Goal: Transaction & Acquisition: Purchase product/service

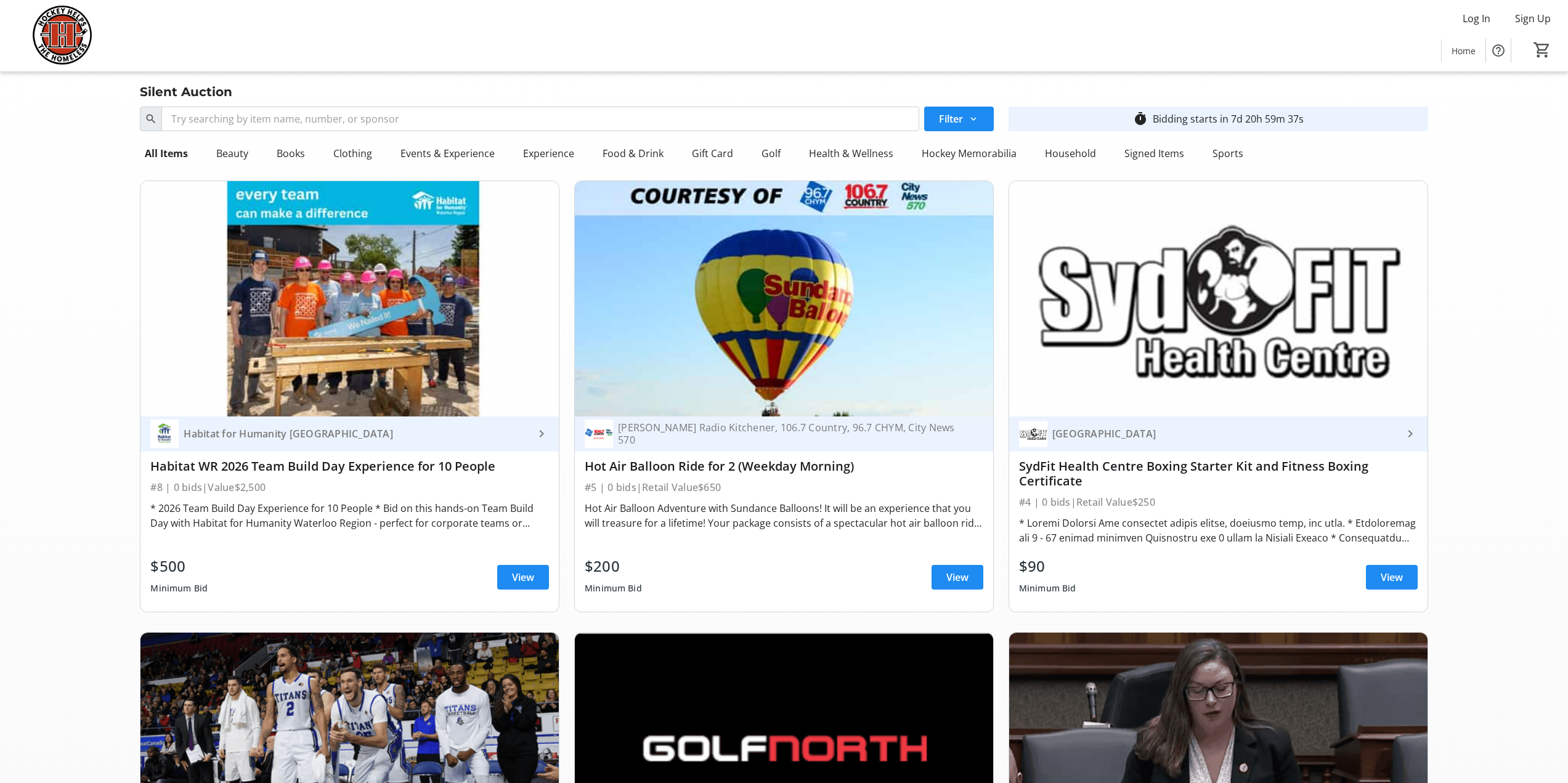
scroll to position [8687, 0]
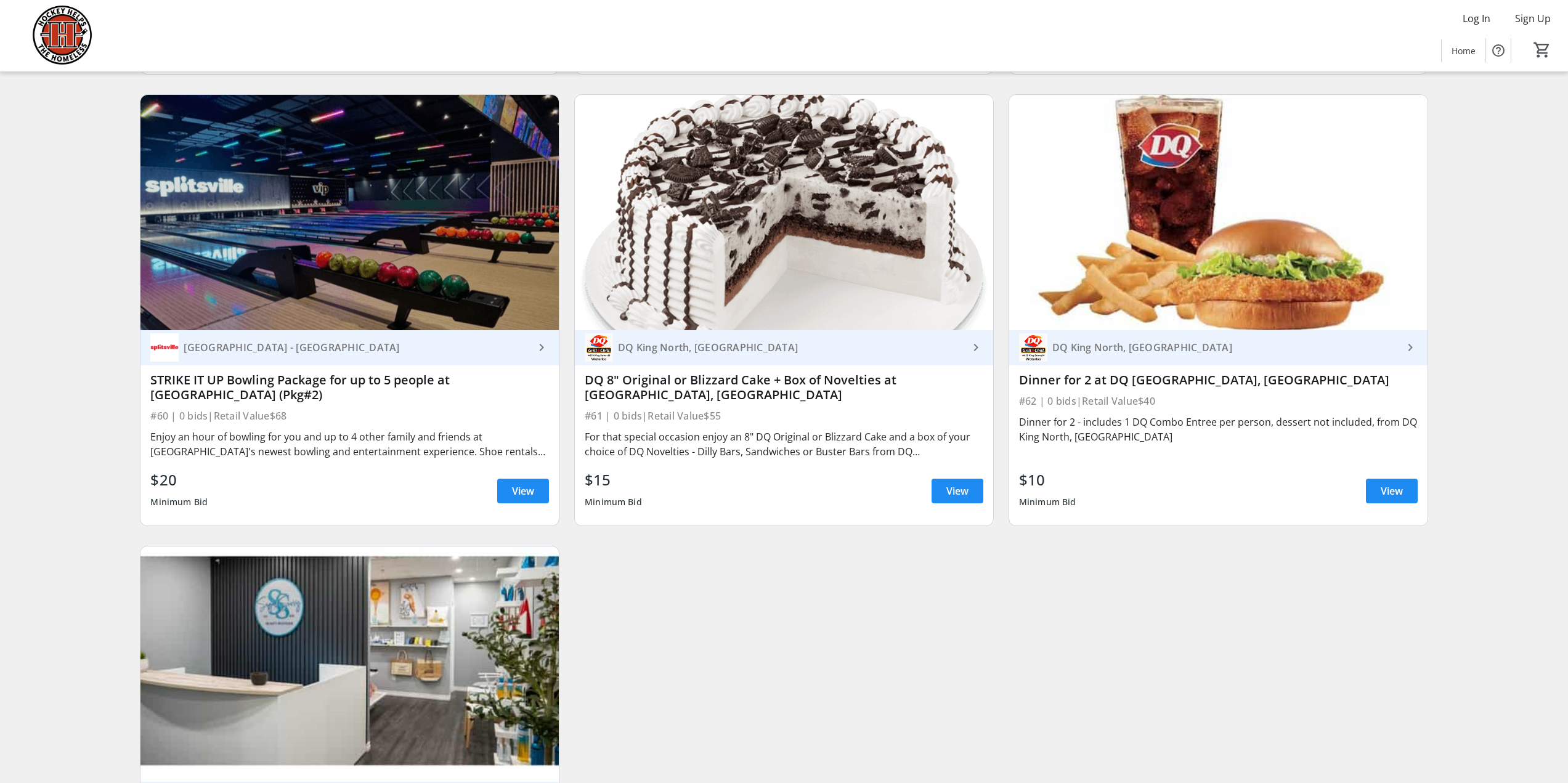
scroll to position [9139, 0]
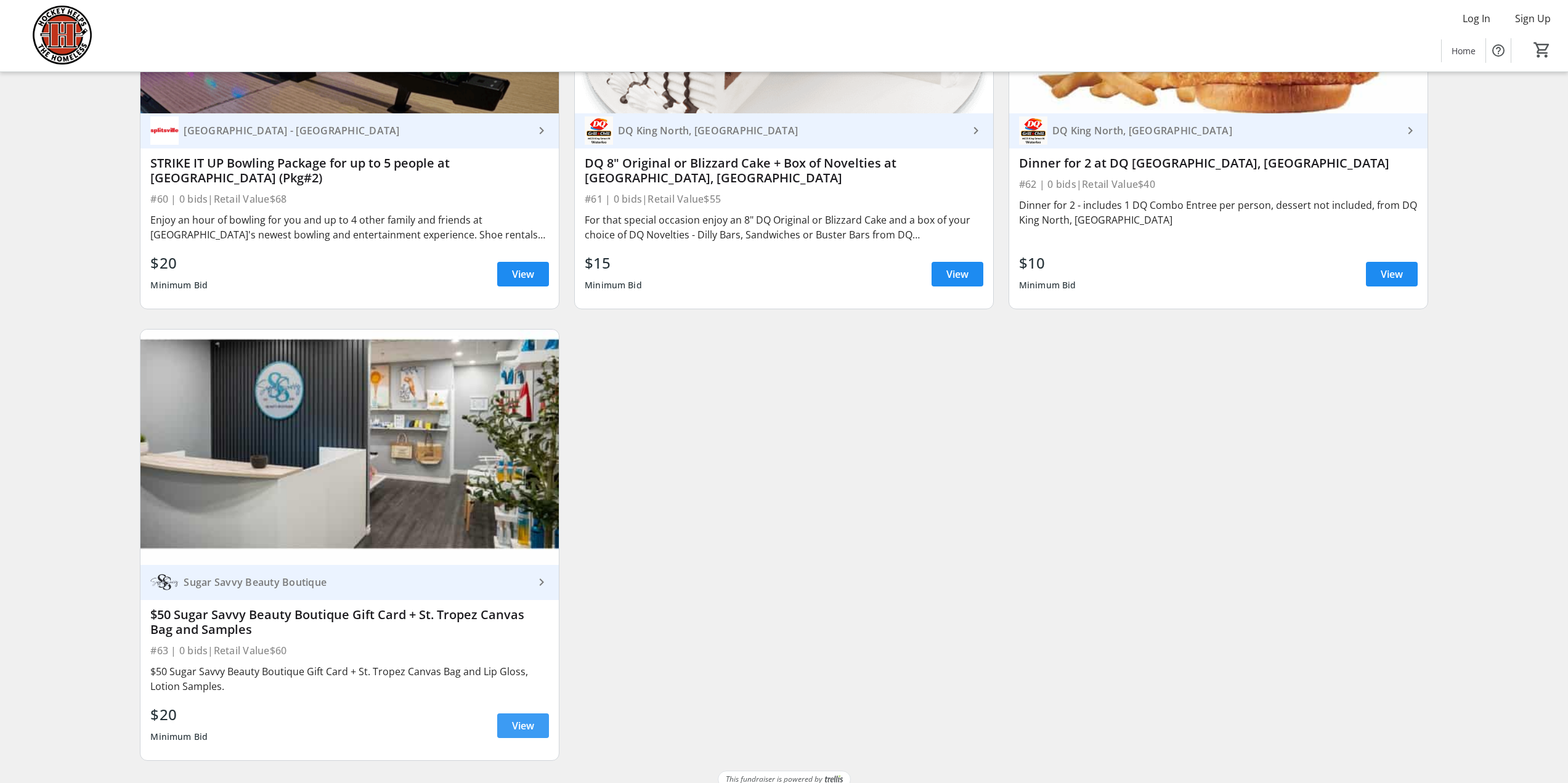
click at [526, 719] on span "View" at bounding box center [523, 726] width 22 height 15
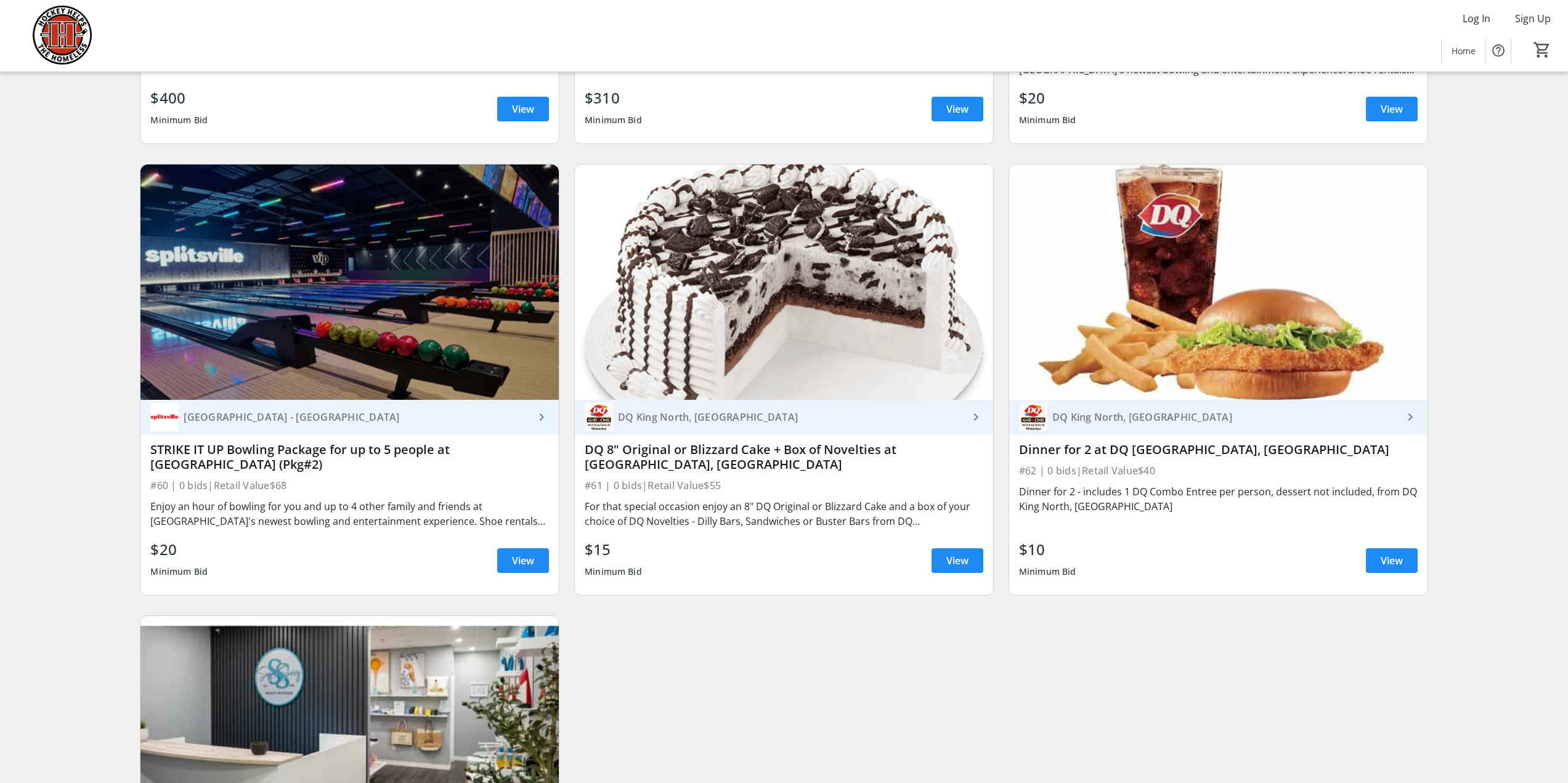
scroll to position [8831, 0]
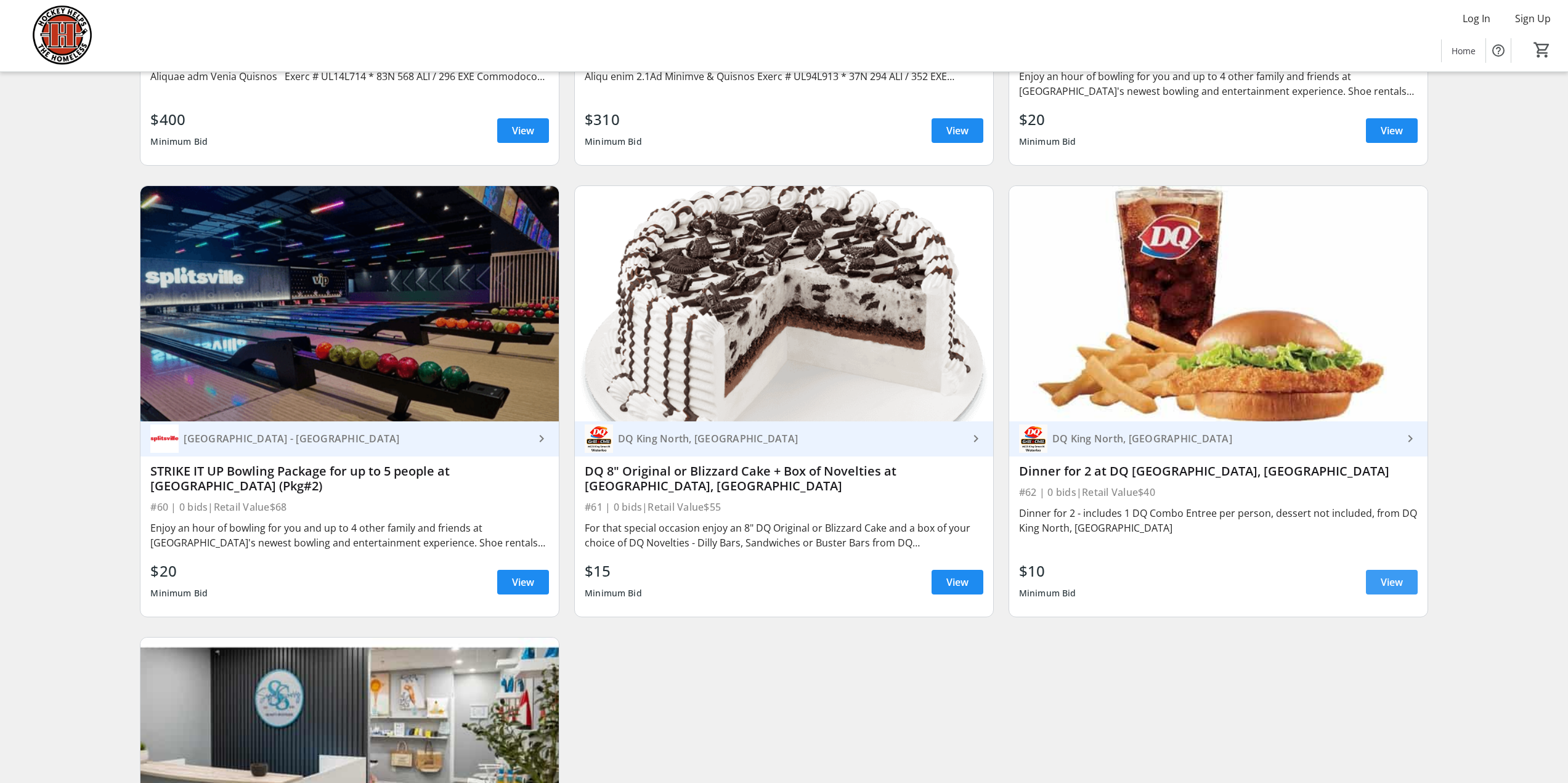
click at [1398, 575] on span "View" at bounding box center [1392, 582] width 22 height 15
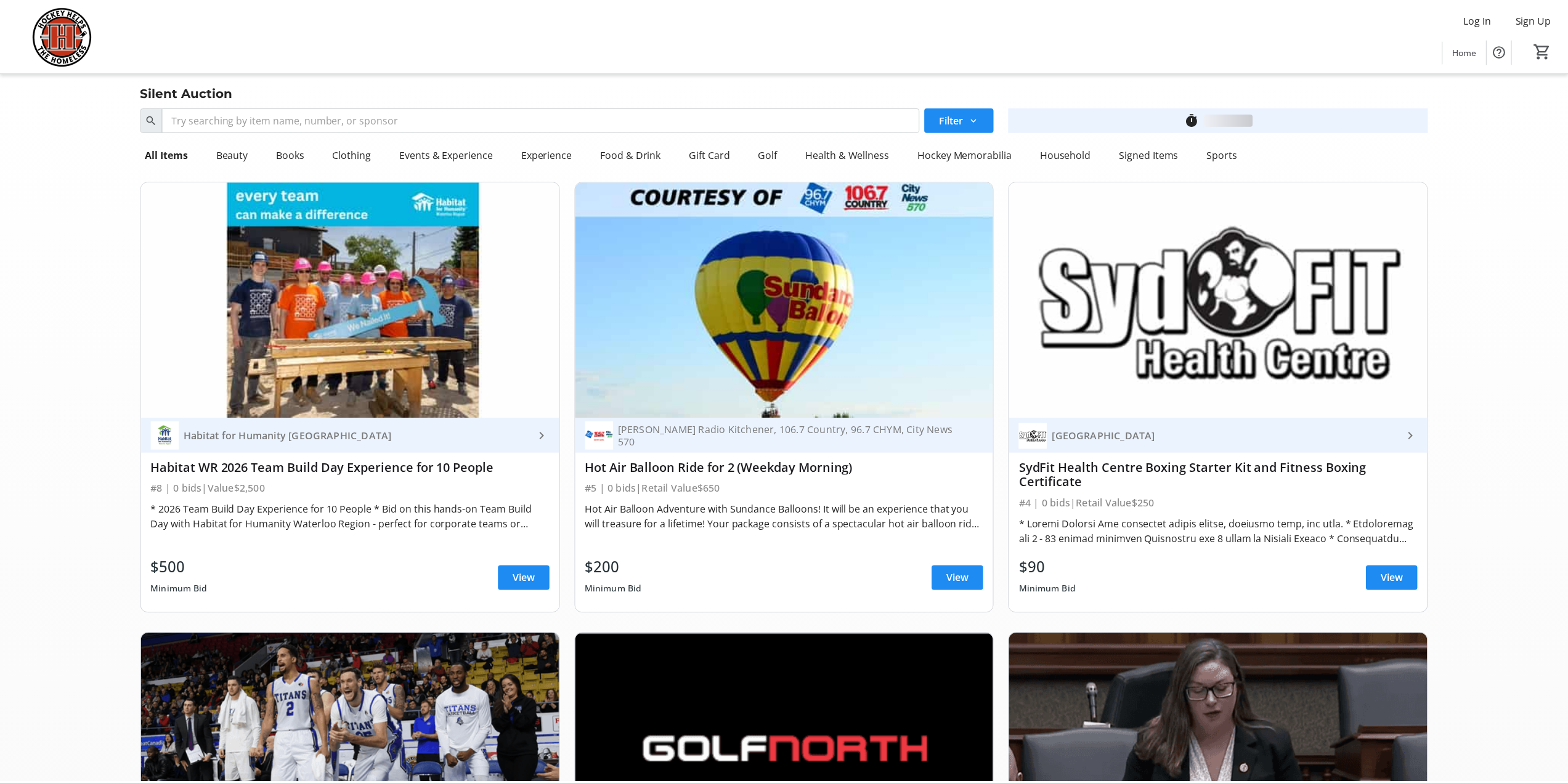
scroll to position [8831, 0]
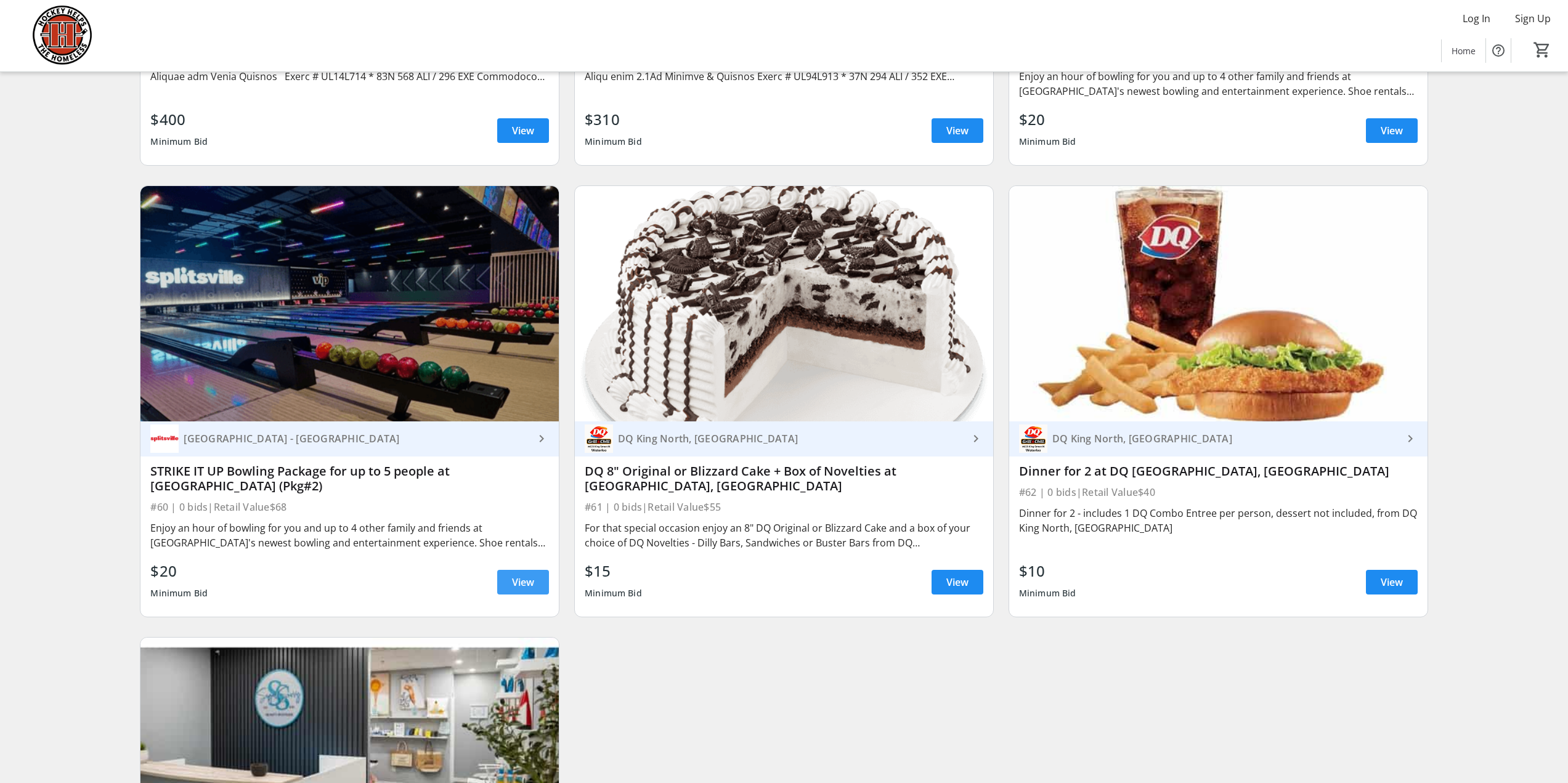
click at [523, 575] on span "View" at bounding box center [523, 582] width 22 height 15
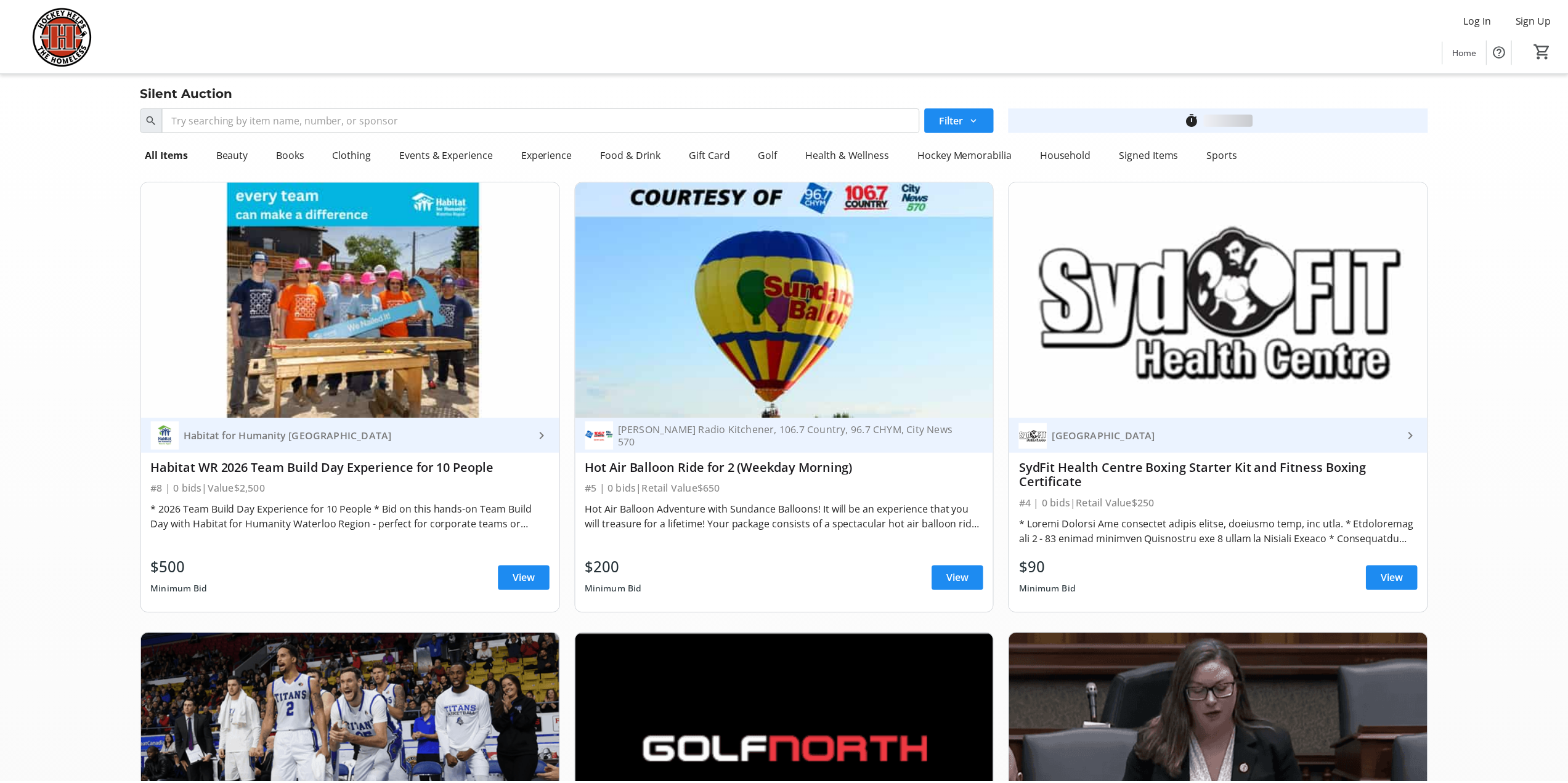
scroll to position [8831, 0]
